Goal: Task Accomplishment & Management: Use online tool/utility

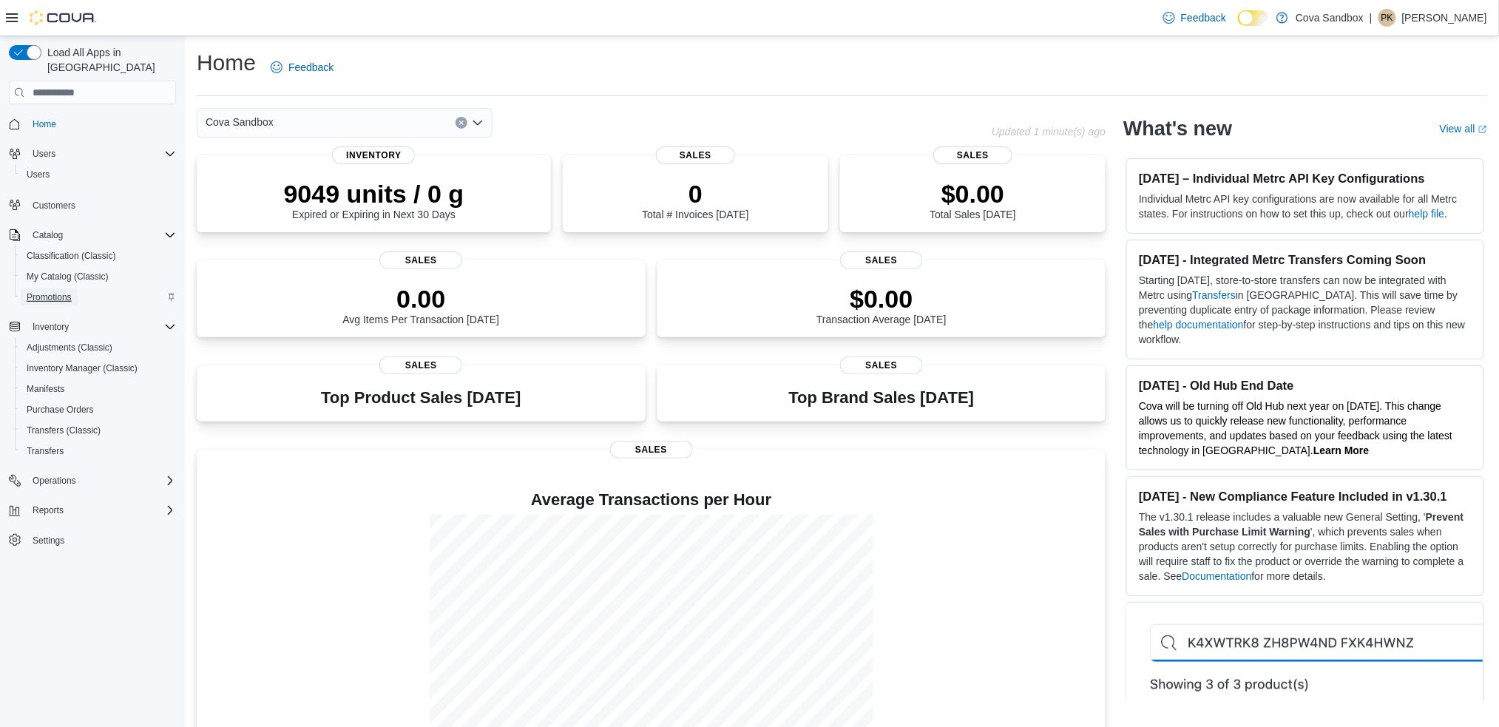
click at [42, 291] on span "Promotions" at bounding box center [49, 297] width 45 height 12
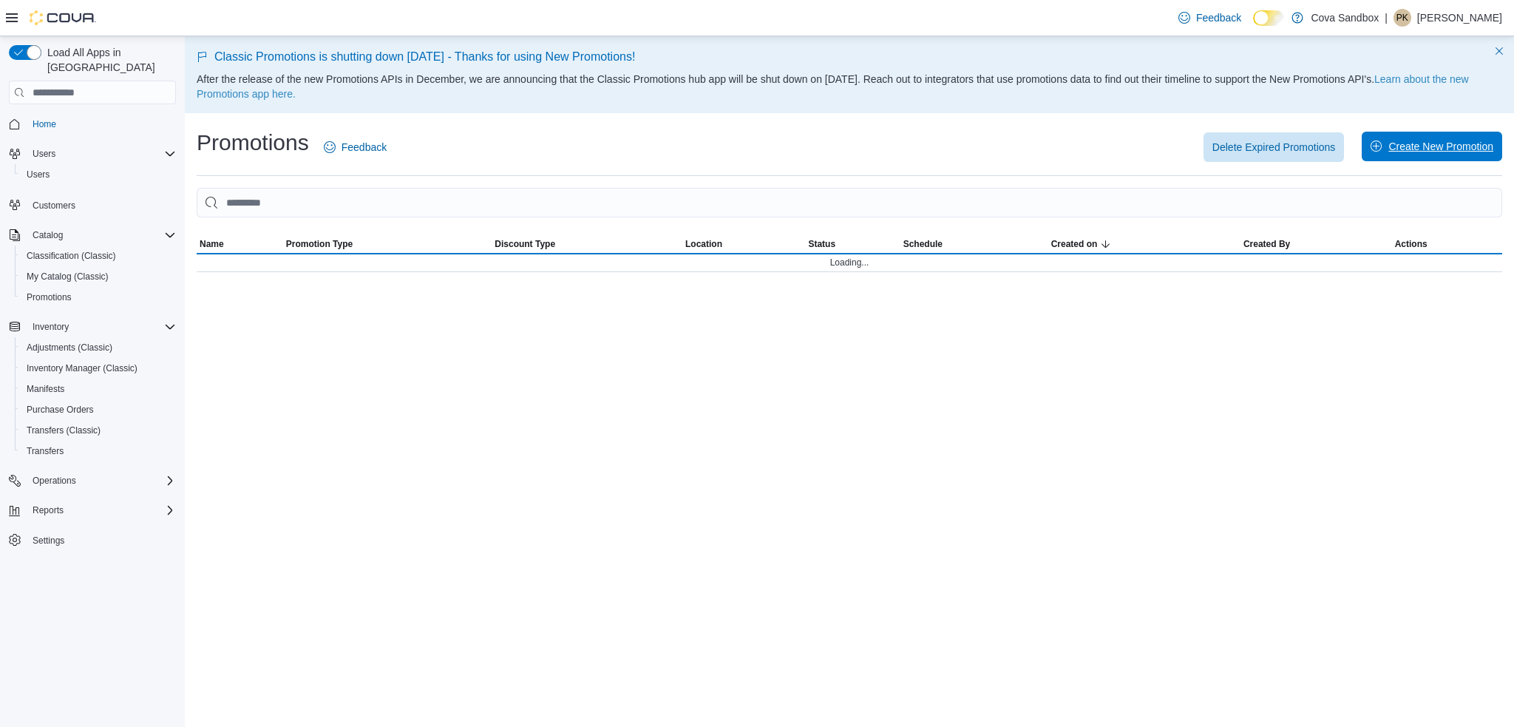
click at [1422, 139] on span "Create New Promotion" at bounding box center [1432, 147] width 123 height 30
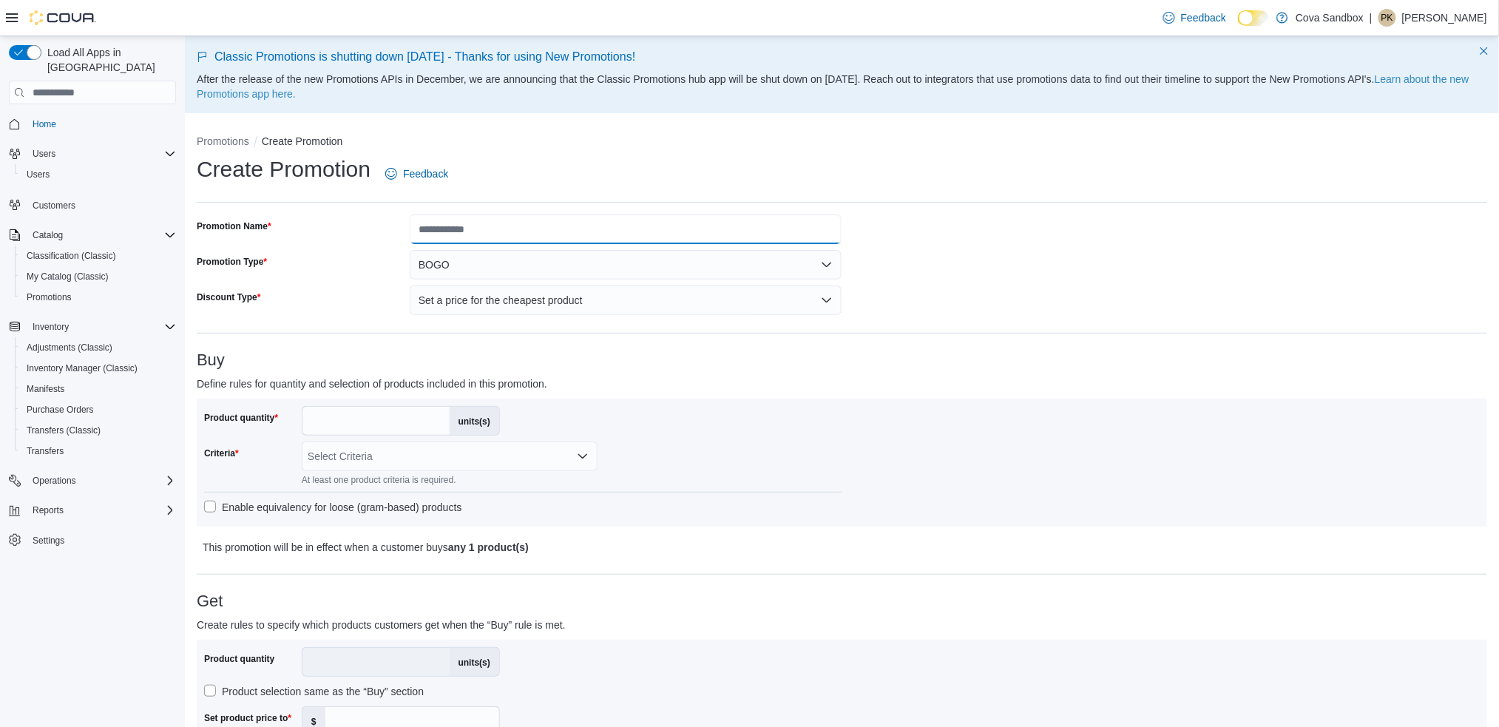
click at [541, 241] on input "Promotion Name" at bounding box center [626, 229] width 433 height 30
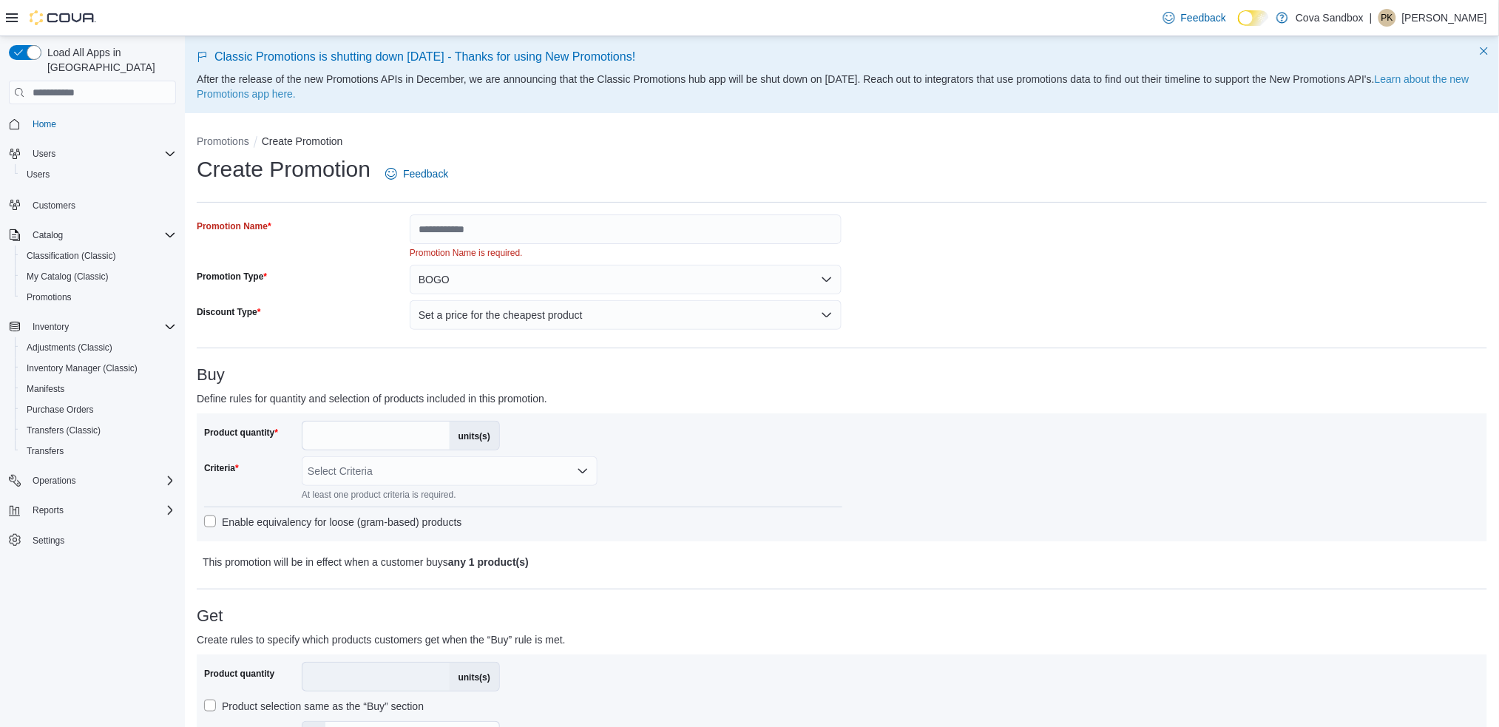
click at [470, 248] on div "Promotion Name Promotion Name is required. Promotion Type BOGO Discount Type Se…" at bounding box center [520, 271] width 646 height 115
click at [460, 272] on button "BOGO" at bounding box center [626, 280] width 433 height 30
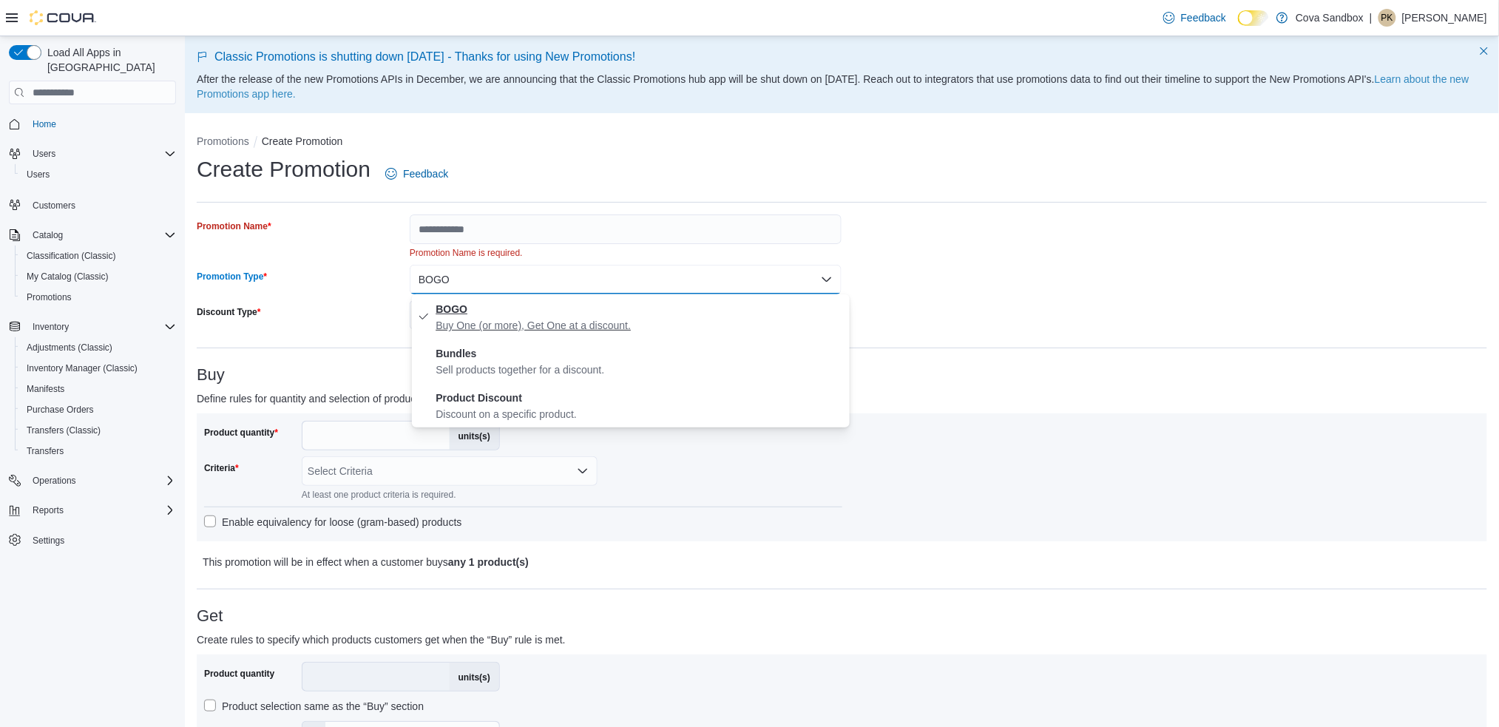
click at [523, 322] on p "Buy One (or more), Get One at a discount." at bounding box center [640, 325] width 408 height 15
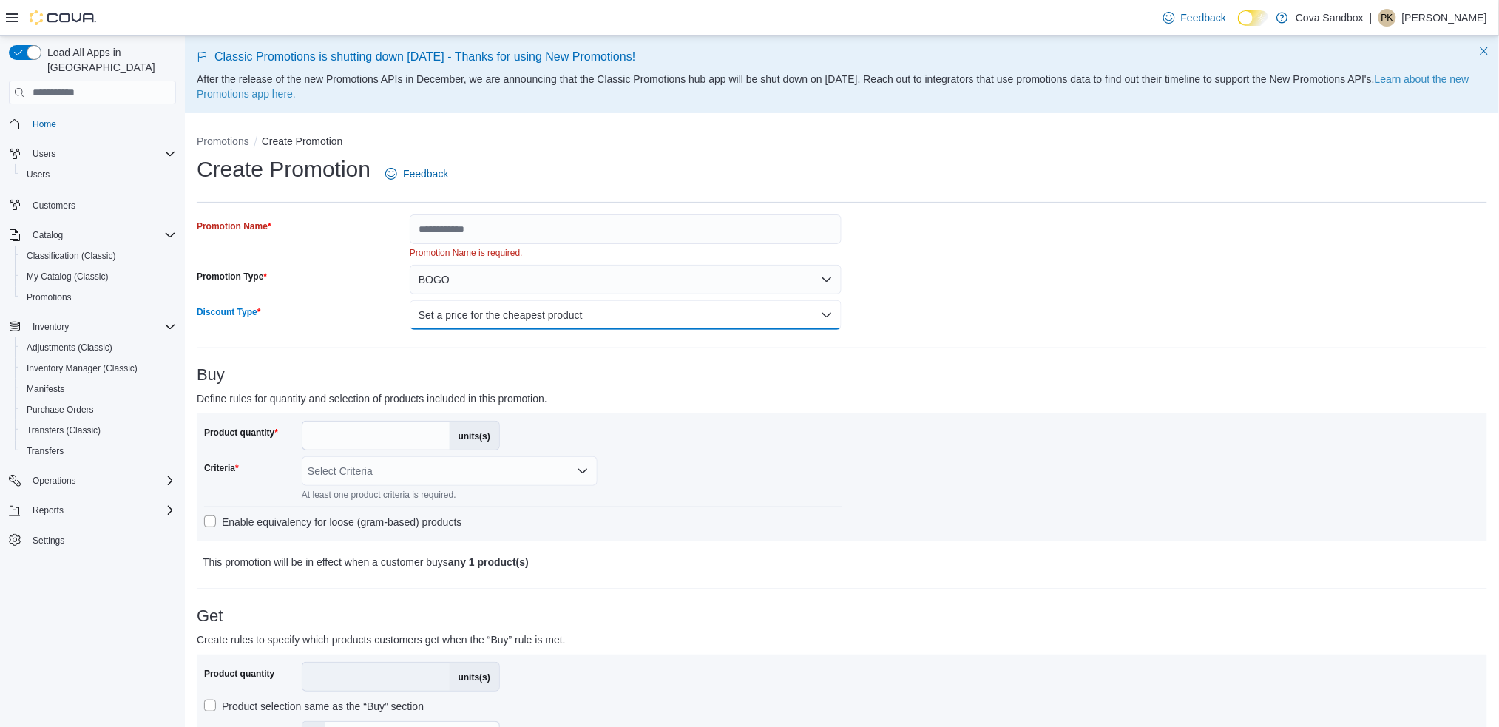
click at [553, 310] on button "Set a price for the cheapest product" at bounding box center [626, 315] width 433 height 30
click at [511, 346] on span "Set a price for the cheapest product" at bounding box center [640, 345] width 408 height 18
click at [439, 302] on button "Set a price for the cheapest product" at bounding box center [626, 315] width 433 height 30
click at [460, 344] on span "Set a price for the cheapest product" at bounding box center [640, 345] width 408 height 18
click at [623, 692] on div "Product quantity * units(s) Product selection same as the “Buy” section Set pro…" at bounding box center [523, 706] width 638 height 89
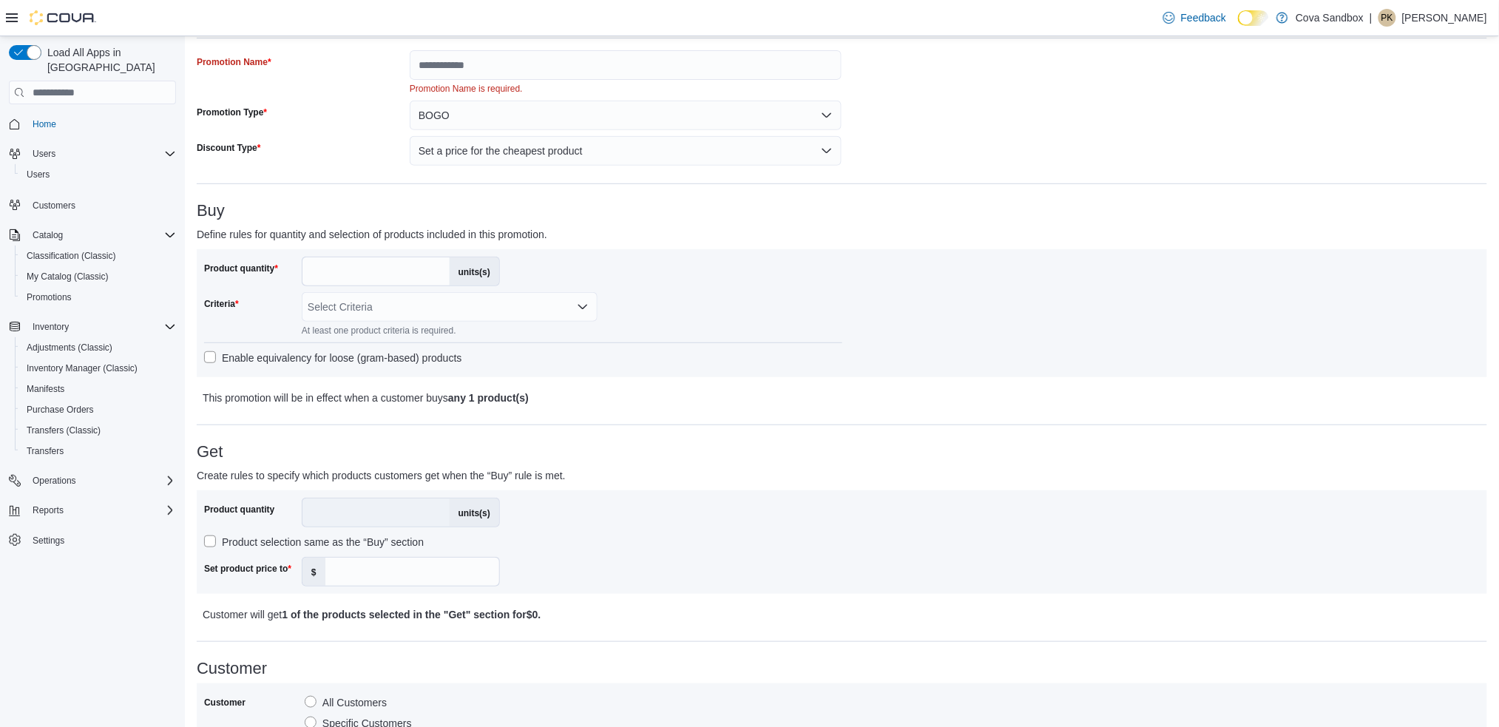
scroll to position [197, 0]
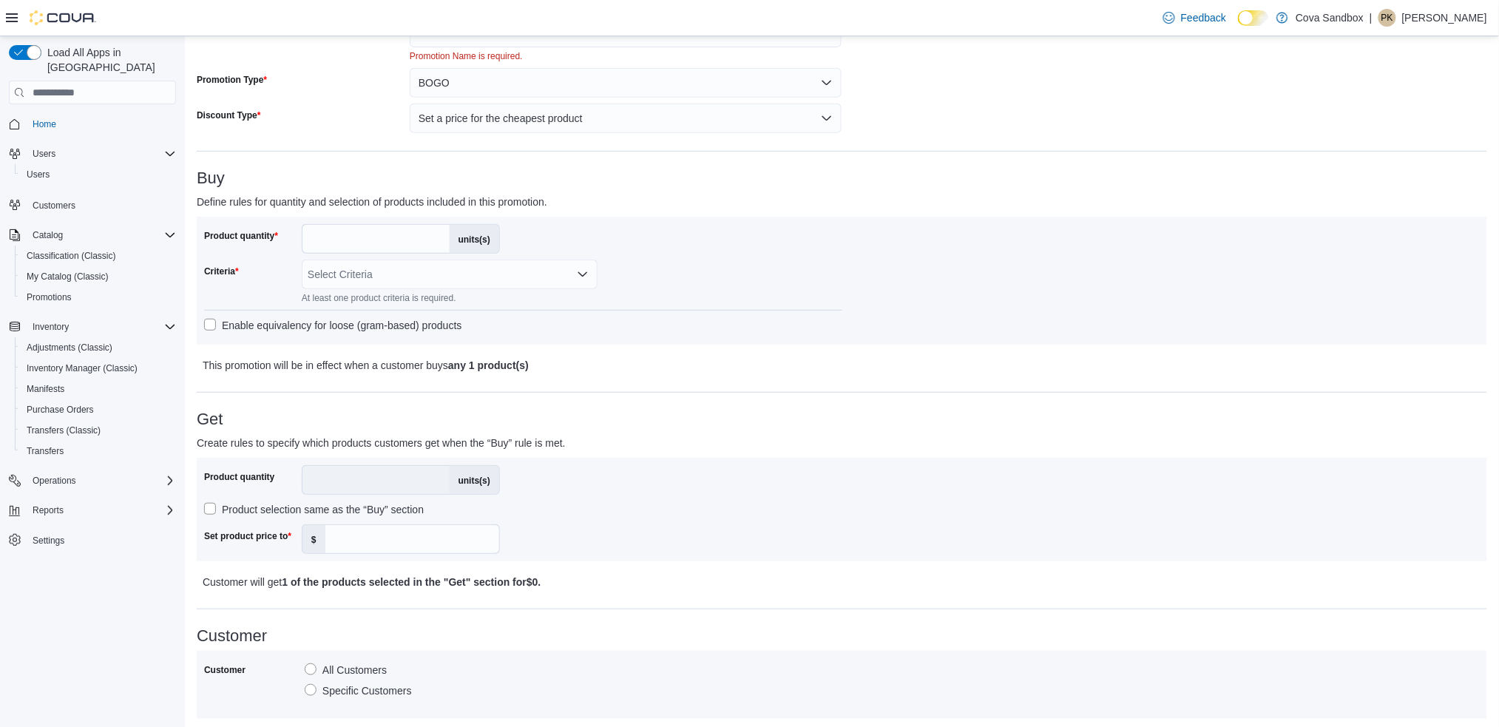
click at [208, 504] on label "Product selection same as the “Buy” section" at bounding box center [314, 510] width 220 height 18
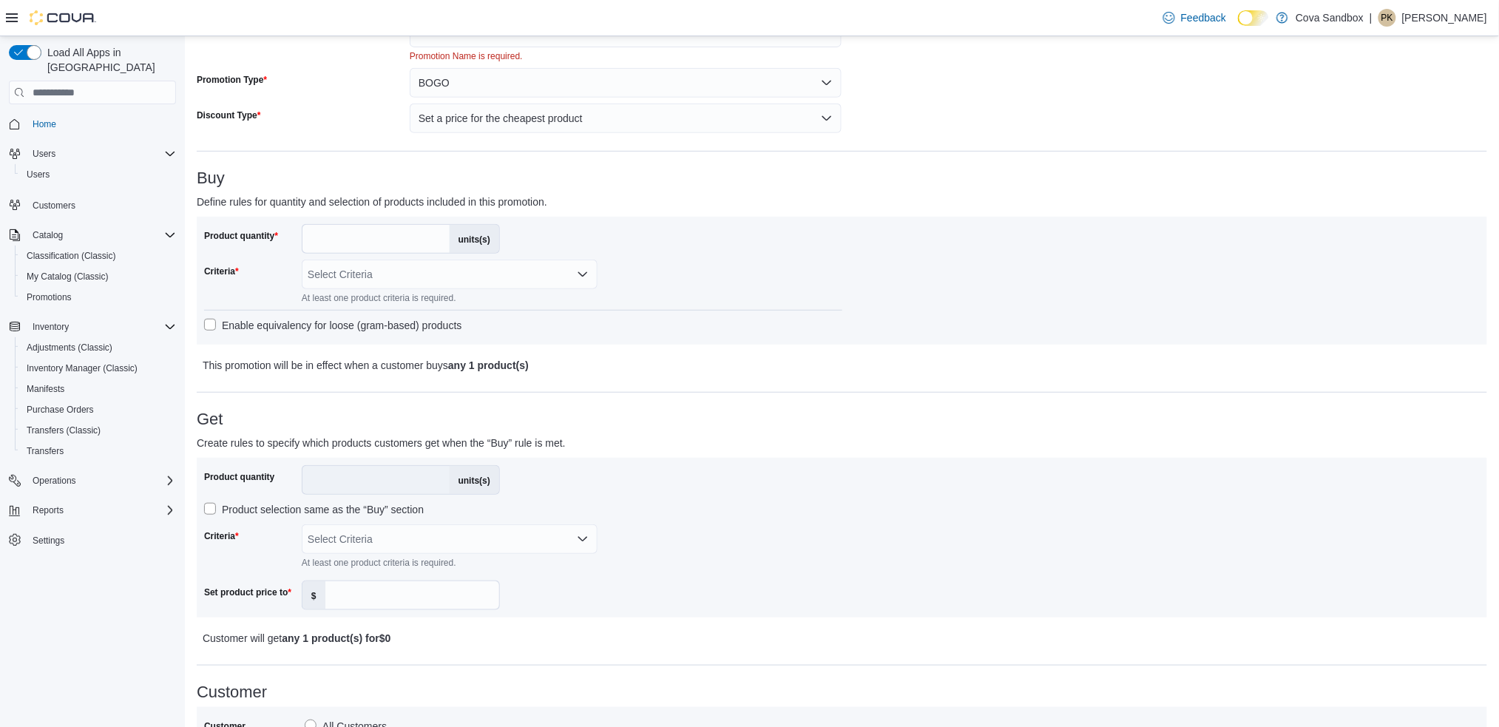
click at [208, 510] on label "Product selection same as the “Buy” section" at bounding box center [314, 510] width 220 height 18
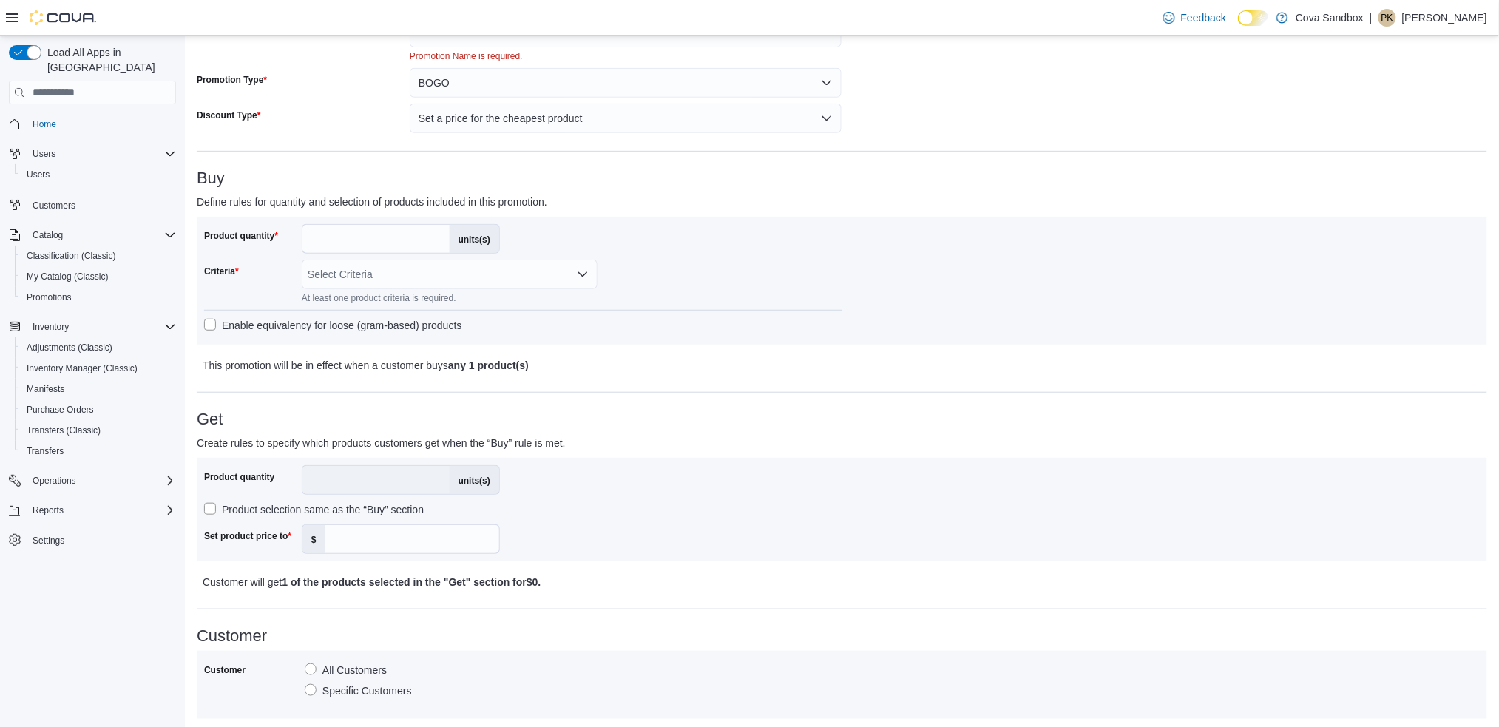
click at [208, 510] on label "Product selection same as the “Buy” section" at bounding box center [314, 510] width 220 height 18
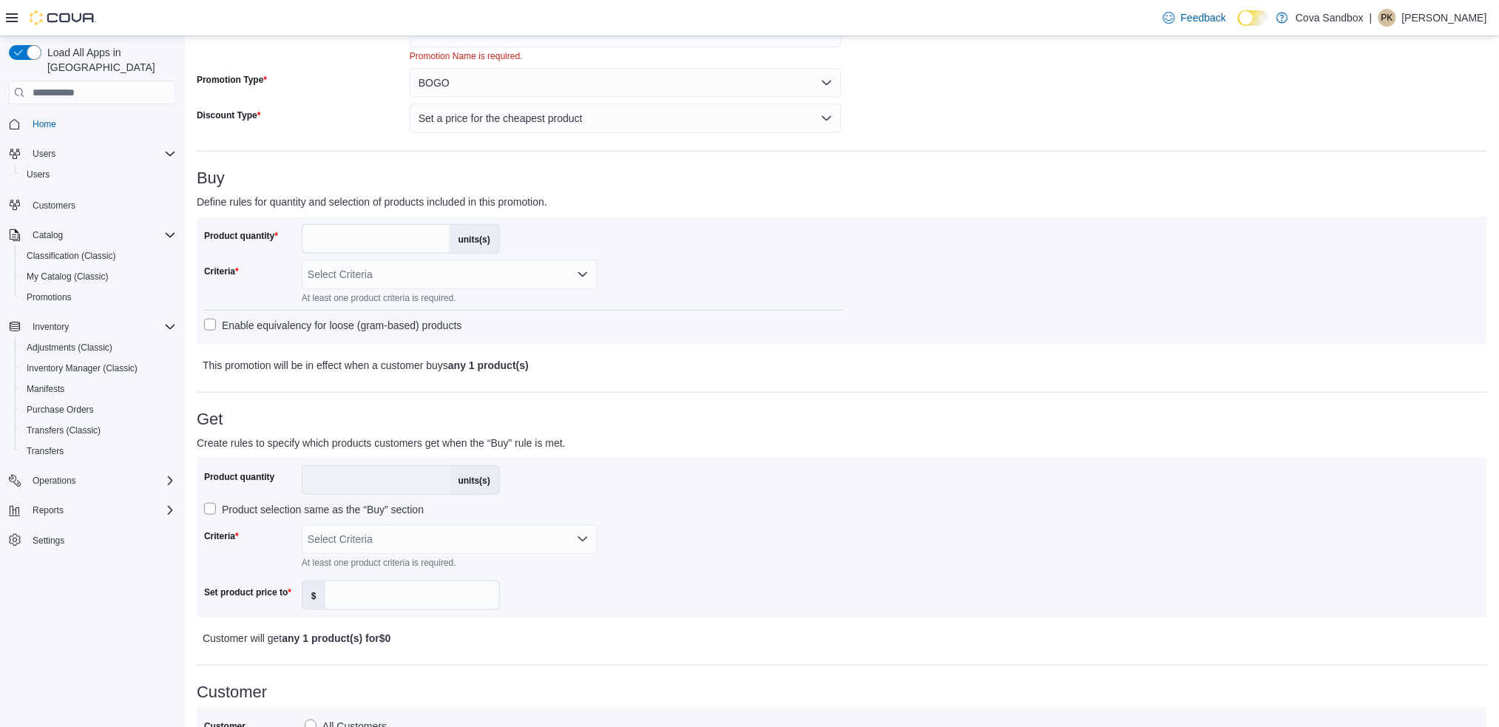
click at [208, 510] on label "Product selection same as the “Buy” section" at bounding box center [314, 510] width 220 height 18
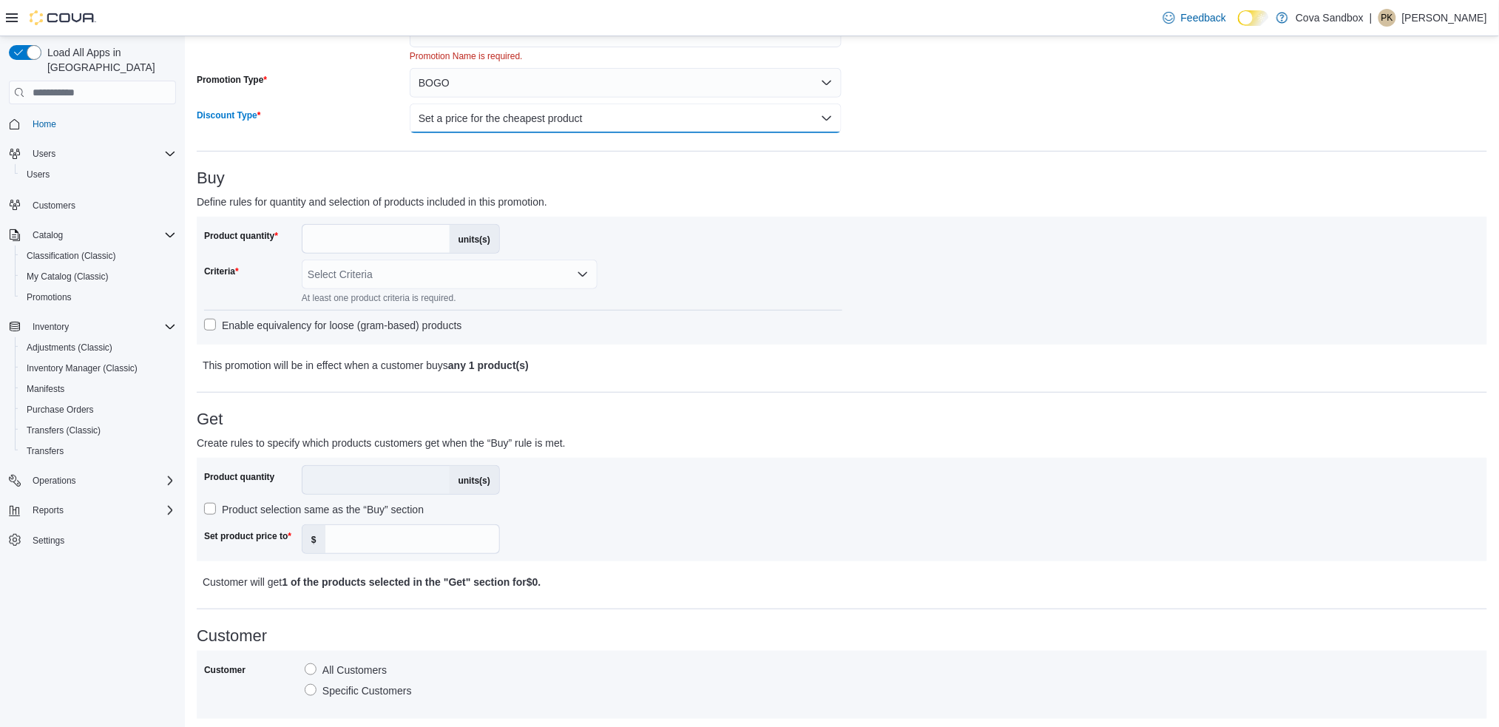
click at [583, 112] on button "Set a price for the cheapest product" at bounding box center [626, 119] width 433 height 30
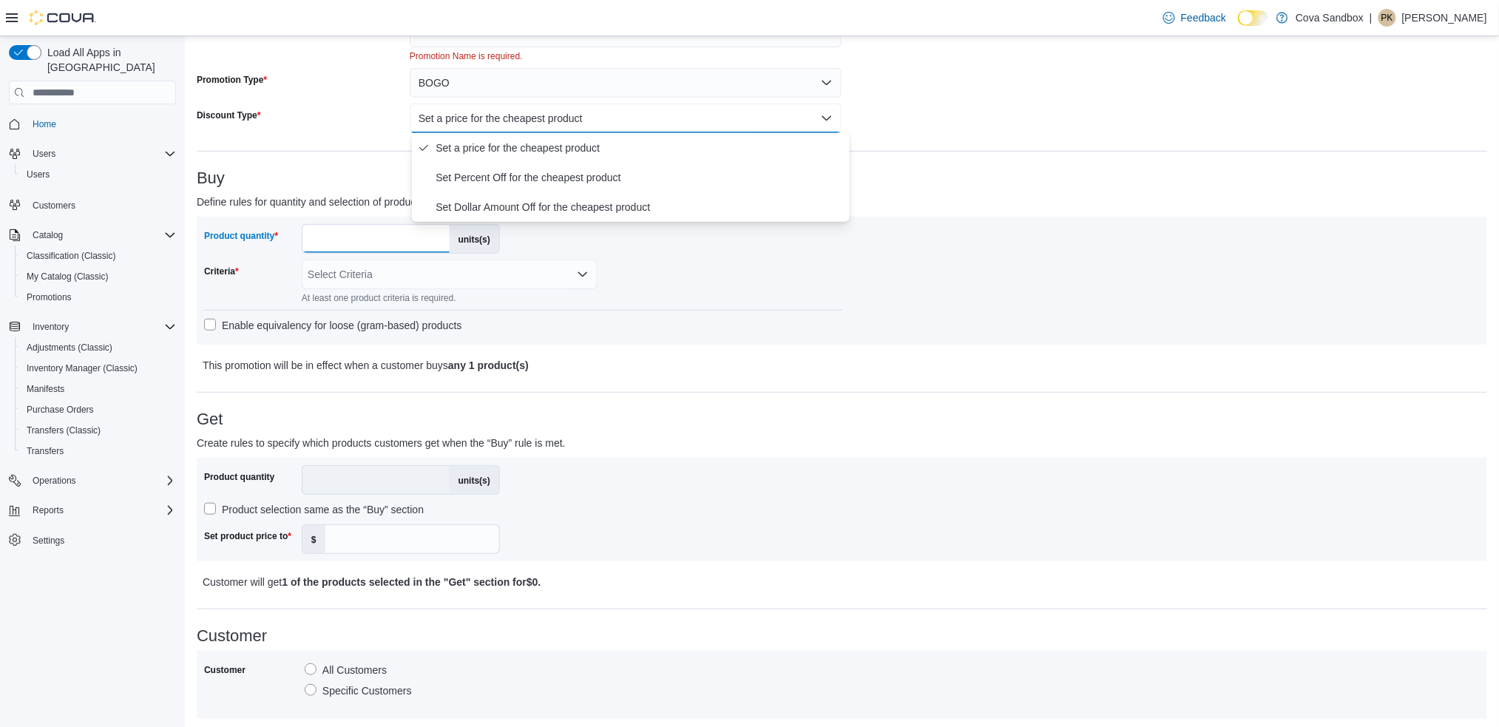
drag, startPoint x: 345, startPoint y: 236, endPoint x: 260, endPoint y: 234, distance: 85.1
click at [260, 234] on div "Product quantity * units(s)" at bounding box center [352, 239] width 296 height 30
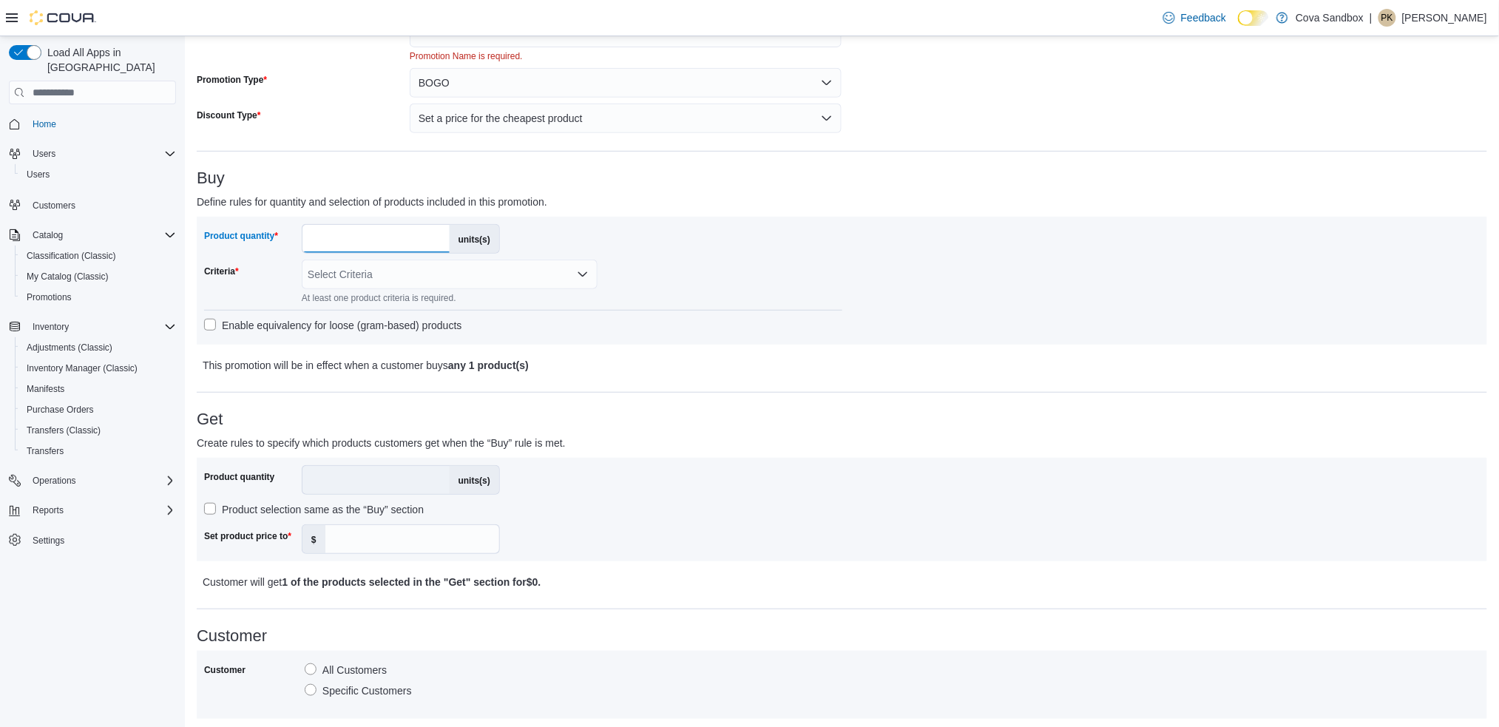
click at [341, 241] on input "*" at bounding box center [375, 239] width 147 height 28
type input "*"
click at [343, 540] on input "Set product price to" at bounding box center [412, 539] width 174 height 28
click at [711, 539] on div "Product quantity * units(s) Product selection same as the “Buy” section Set pro…" at bounding box center [523, 509] width 638 height 89
drag, startPoint x: 360, startPoint y: 539, endPoint x: 243, endPoint y: 537, distance: 117.6
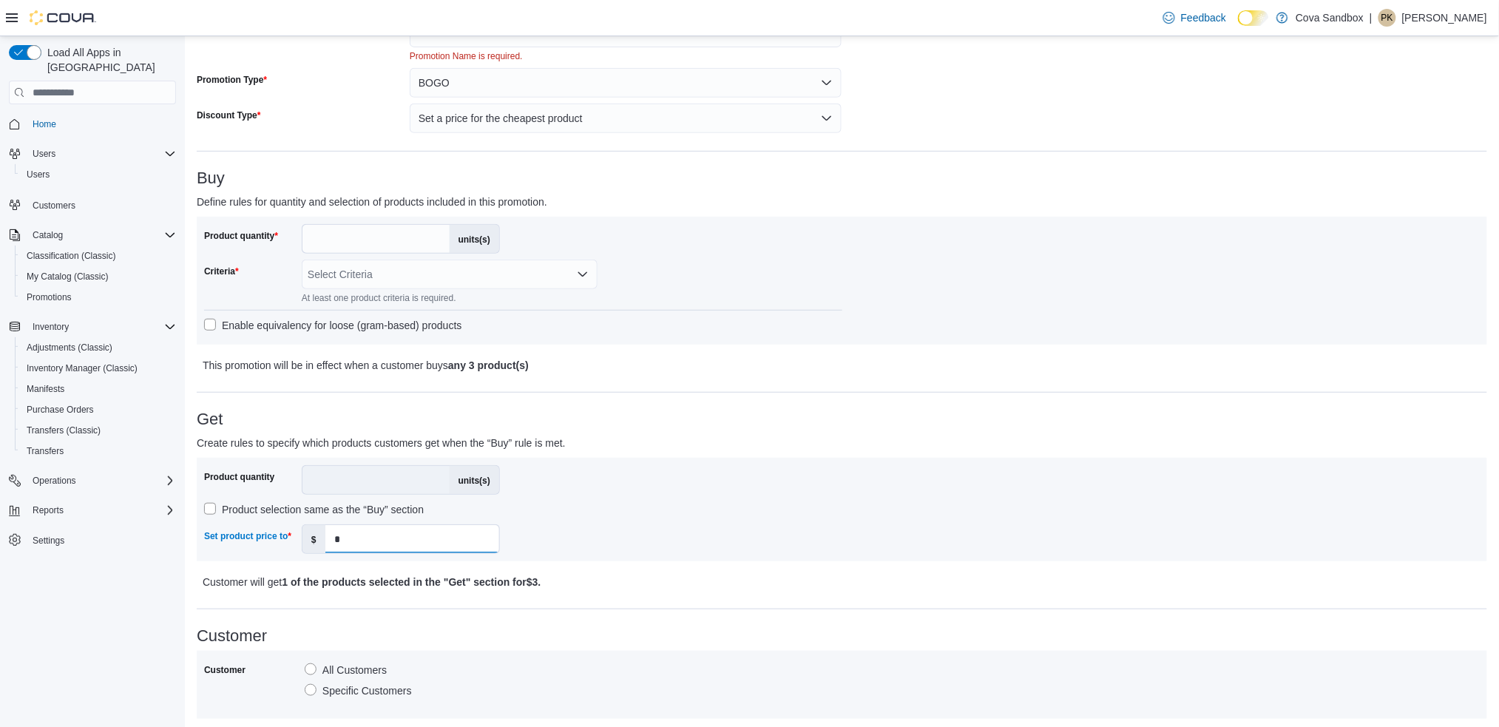
click at [243, 537] on div "Set product price to $ *" at bounding box center [352, 539] width 296 height 30
type input "*"
click at [673, 514] on div "Product quantity * units(s) Product selection same as the “Buy” section Set pro…" at bounding box center [523, 509] width 638 height 89
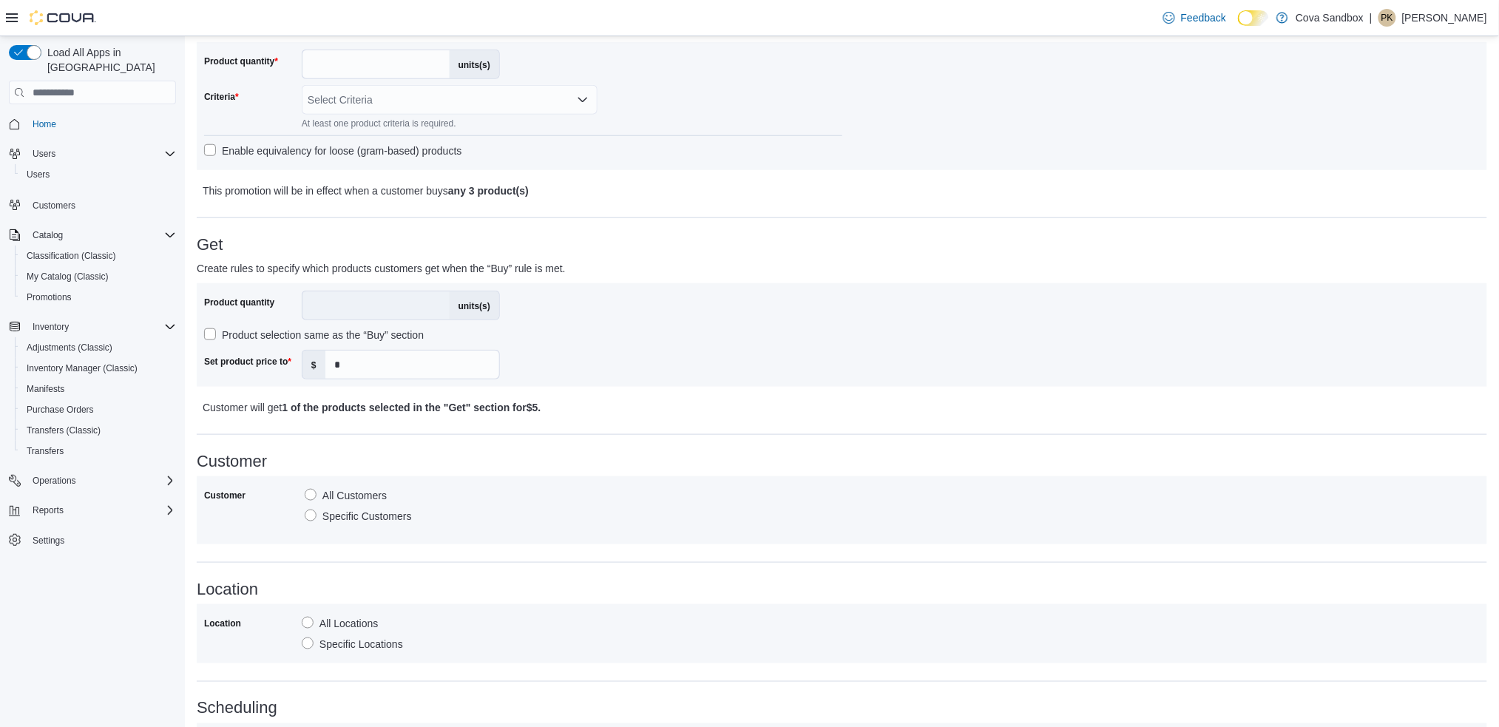
scroll to position [598, 0]
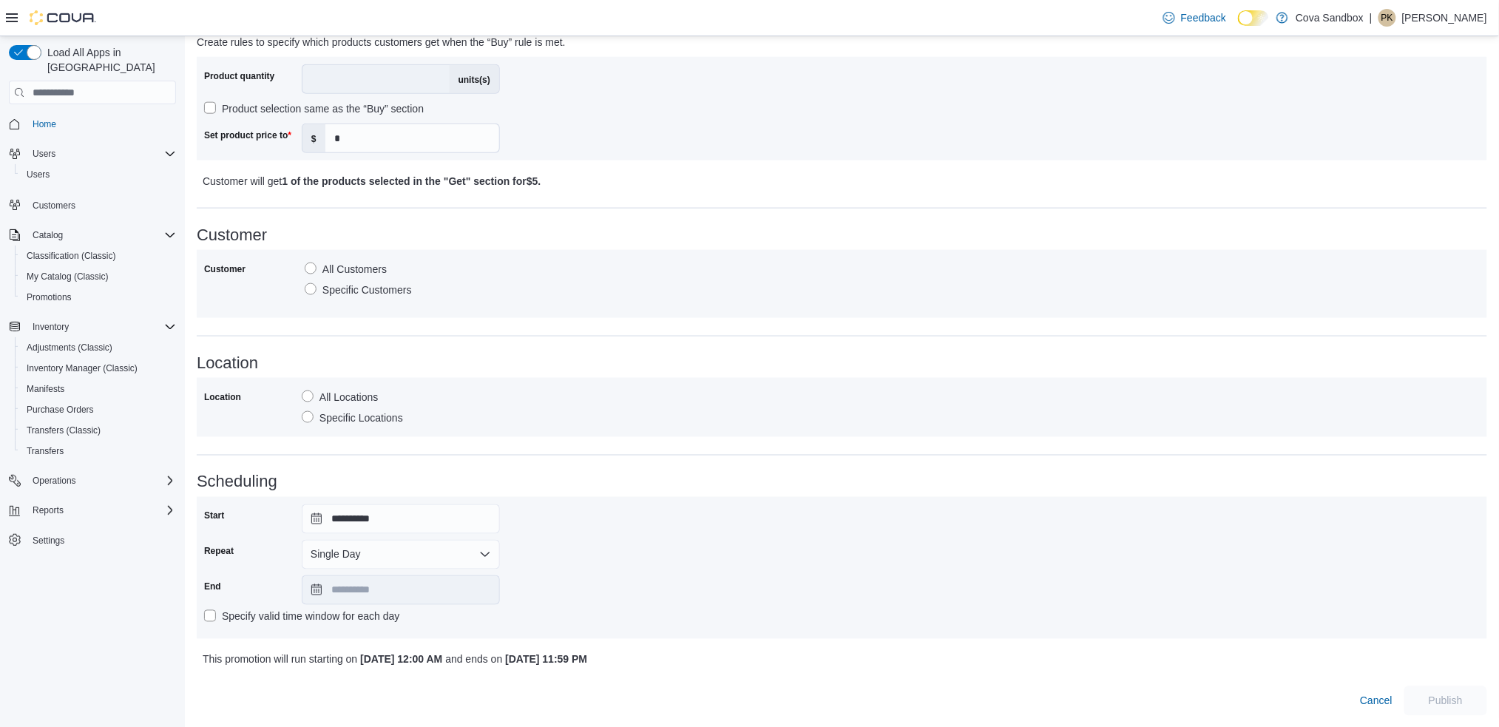
click at [306, 416] on label "Specific Locations" at bounding box center [352, 418] width 101 height 18
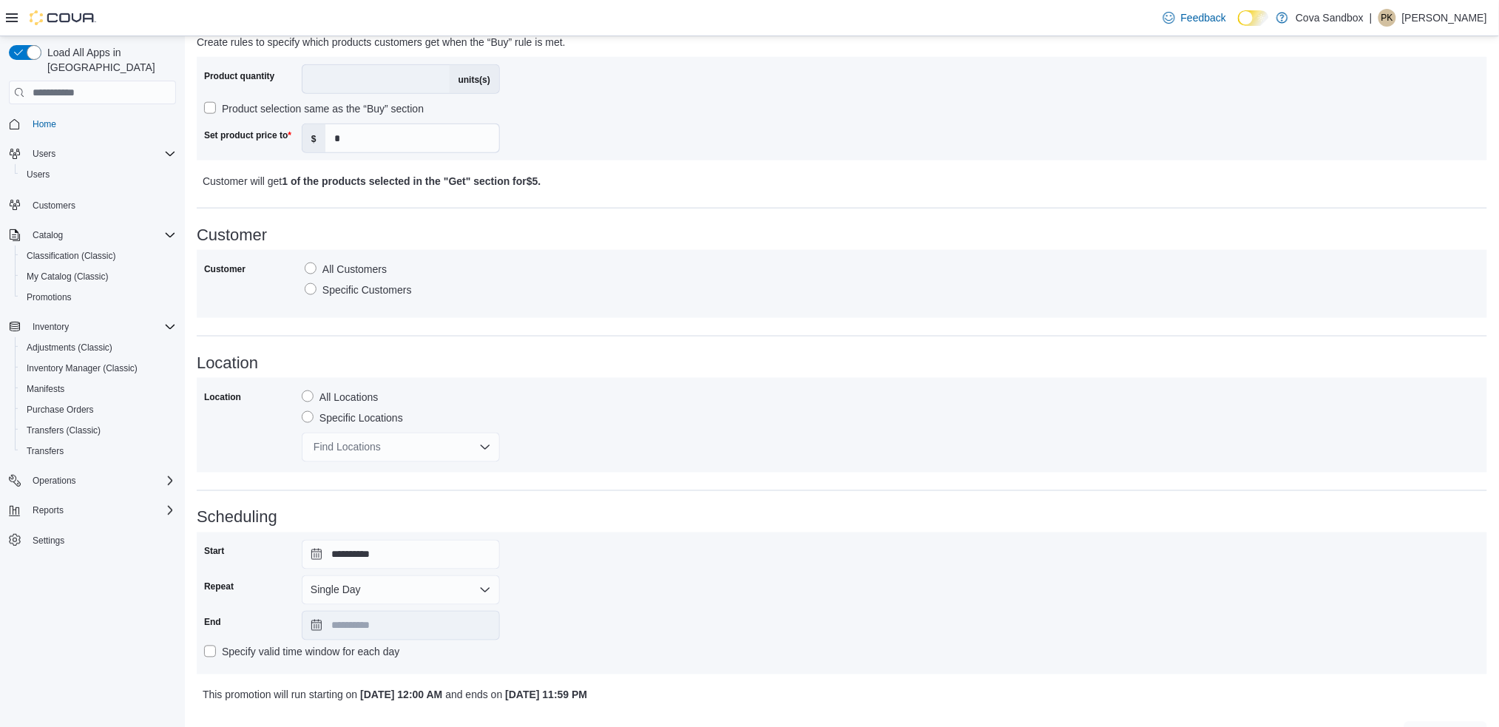
click at [305, 400] on label "All Locations" at bounding box center [340, 397] width 76 height 18
